Goal: Task Accomplishment & Management: Manage account settings

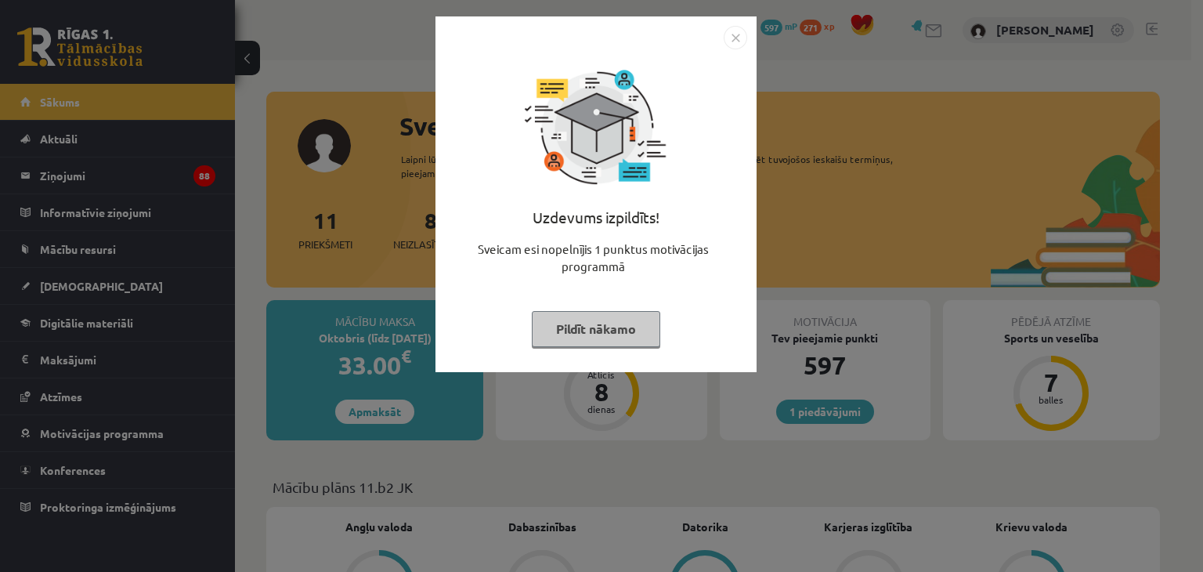
click at [732, 40] on img "Close" at bounding box center [735, 37] width 23 height 23
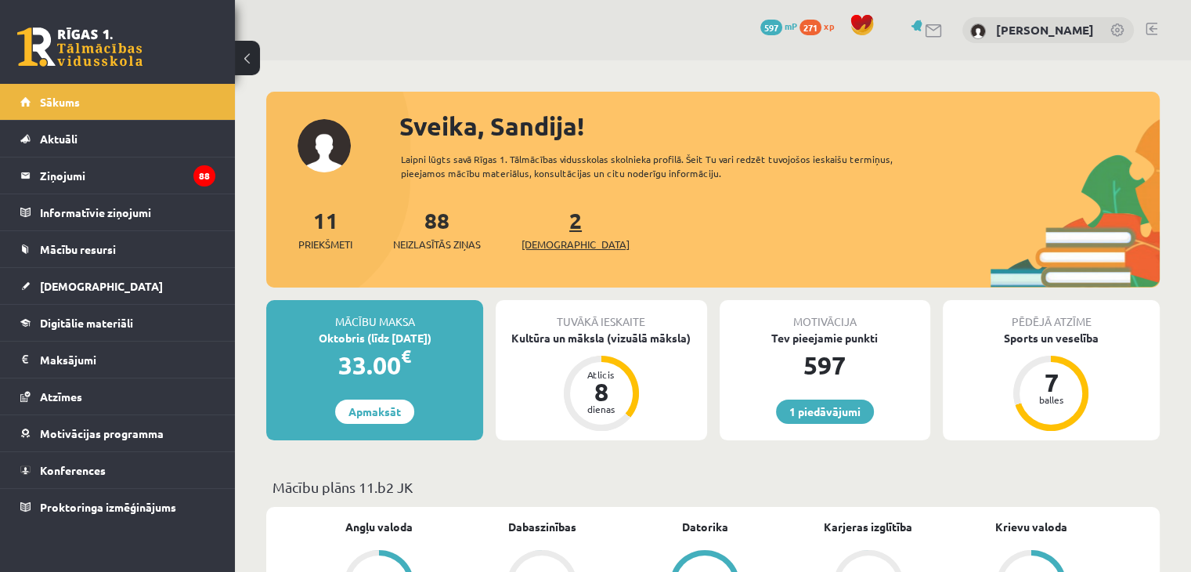
click at [560, 237] on div "2 Ieskaites" at bounding box center [576, 228] width 108 height 49
click at [565, 247] on span "[DEMOGRAPHIC_DATA]" at bounding box center [576, 245] width 108 height 16
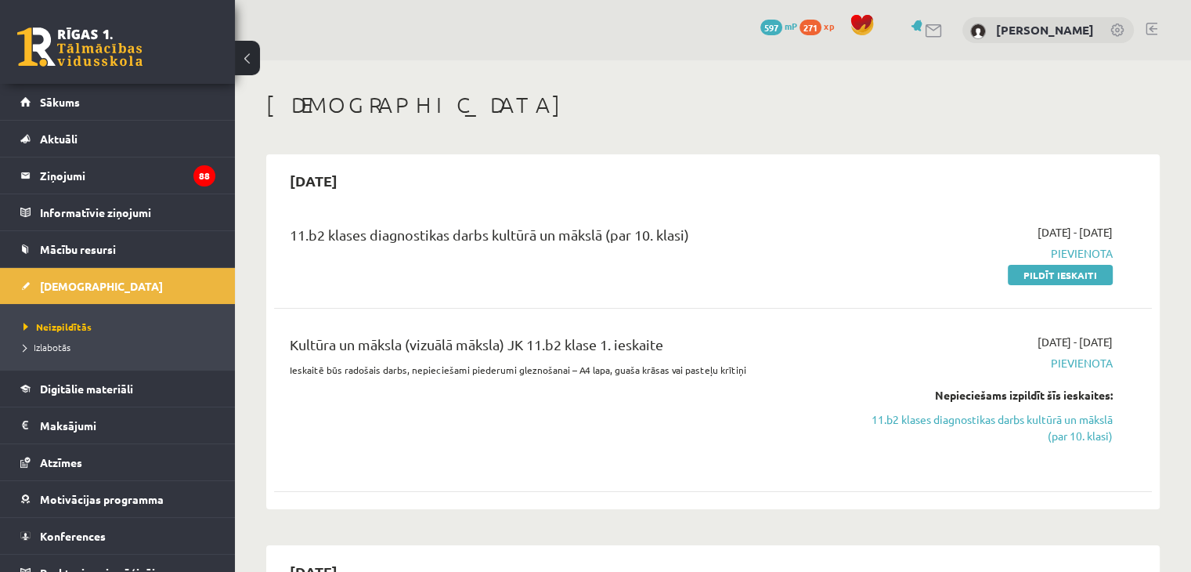
click at [1117, 35] on link at bounding box center [1119, 31] width 16 height 16
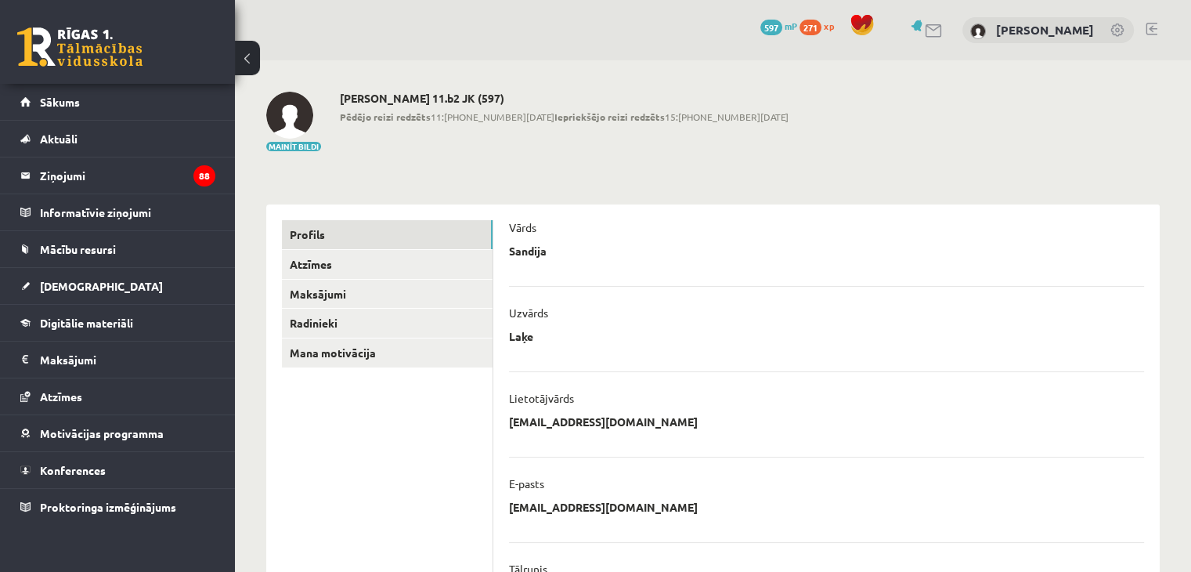
click at [1151, 26] on link at bounding box center [1152, 29] width 12 height 13
